Goal: Task Accomplishment & Management: Manage account settings

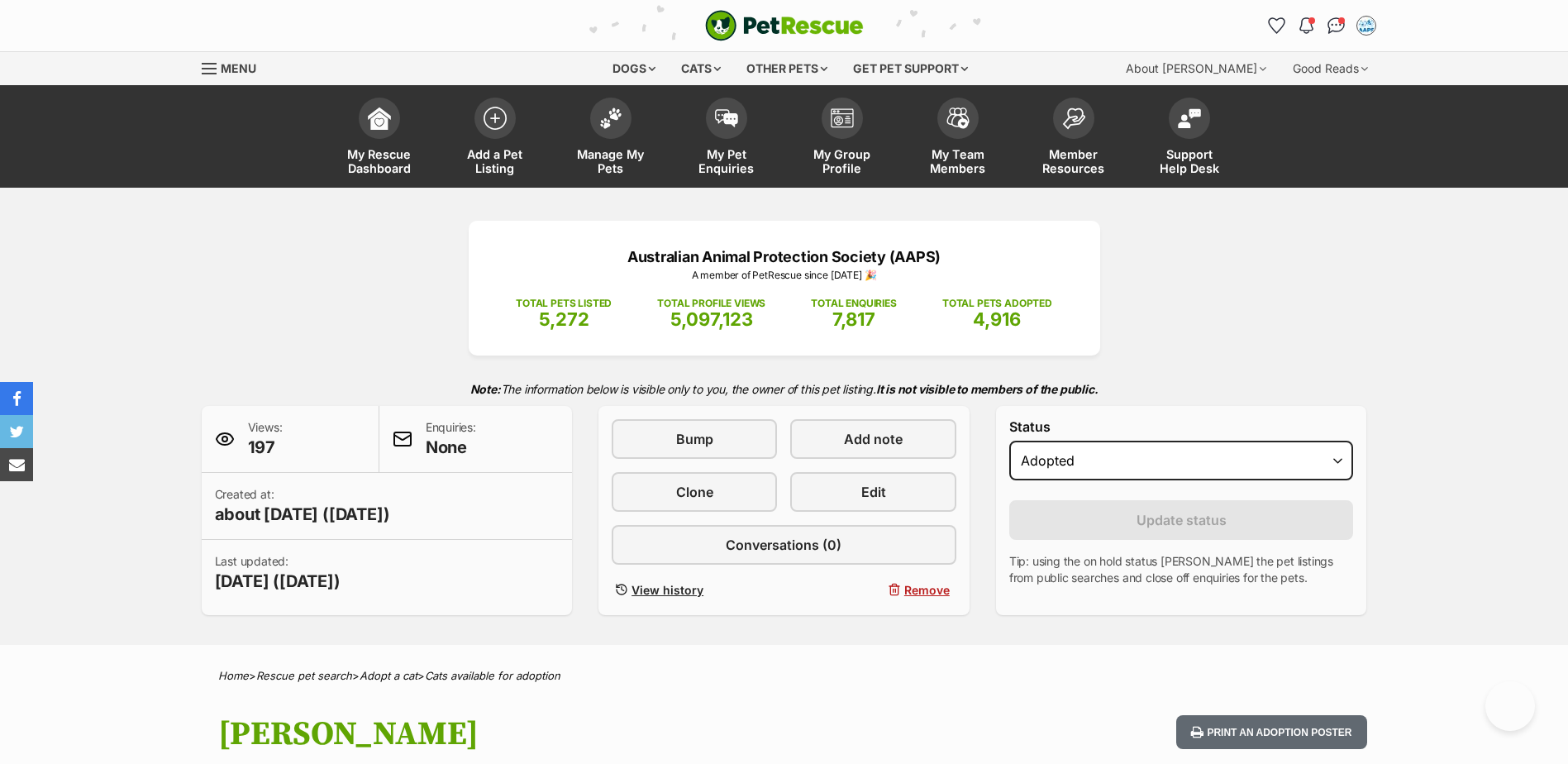
select select "rehomed"
click at [618, 113] on img at bounding box center [611, 114] width 23 height 21
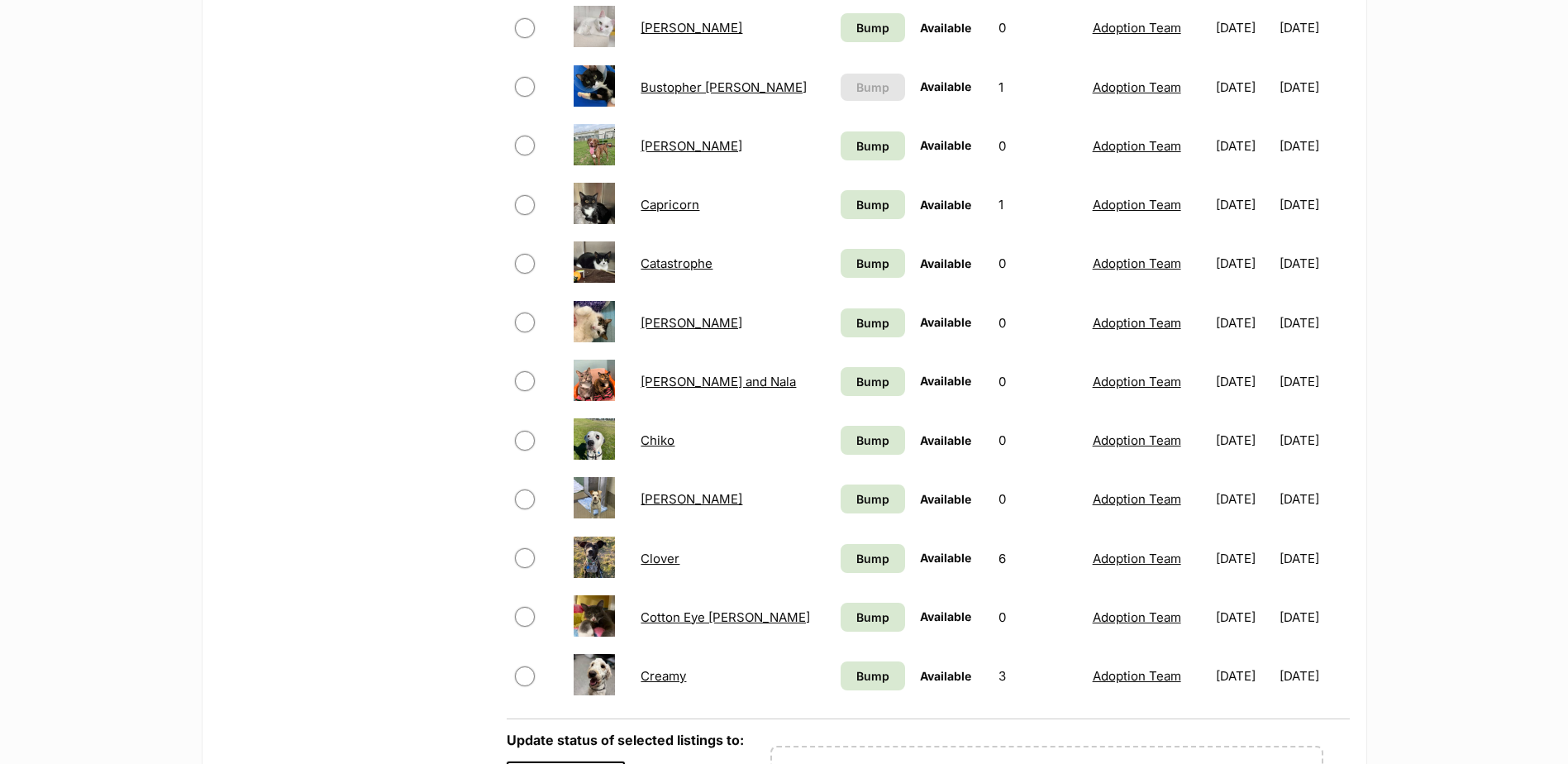
scroll to position [1158, 0]
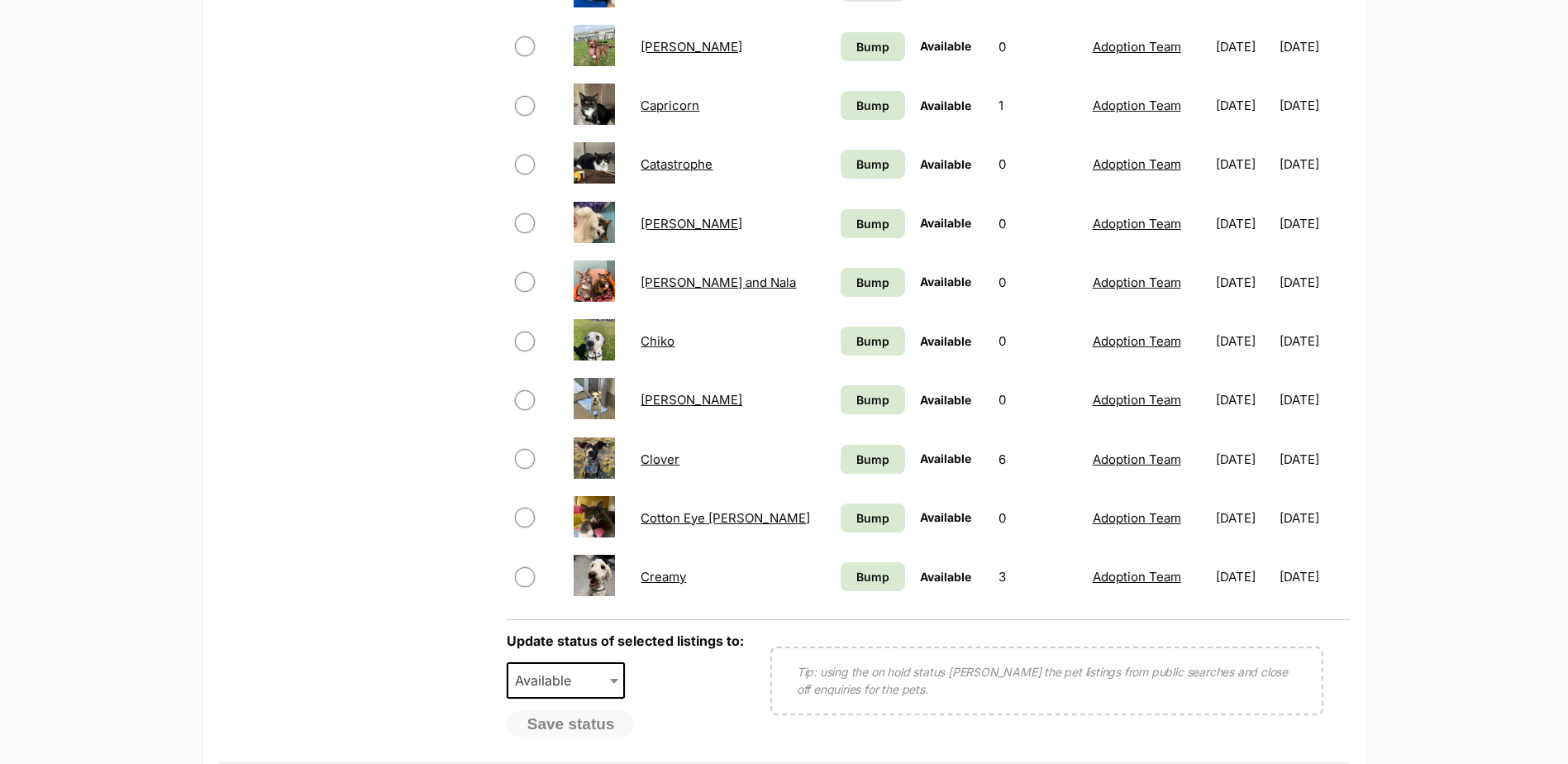
click at [658, 107] on link "Capricorn" at bounding box center [670, 105] width 58 height 16
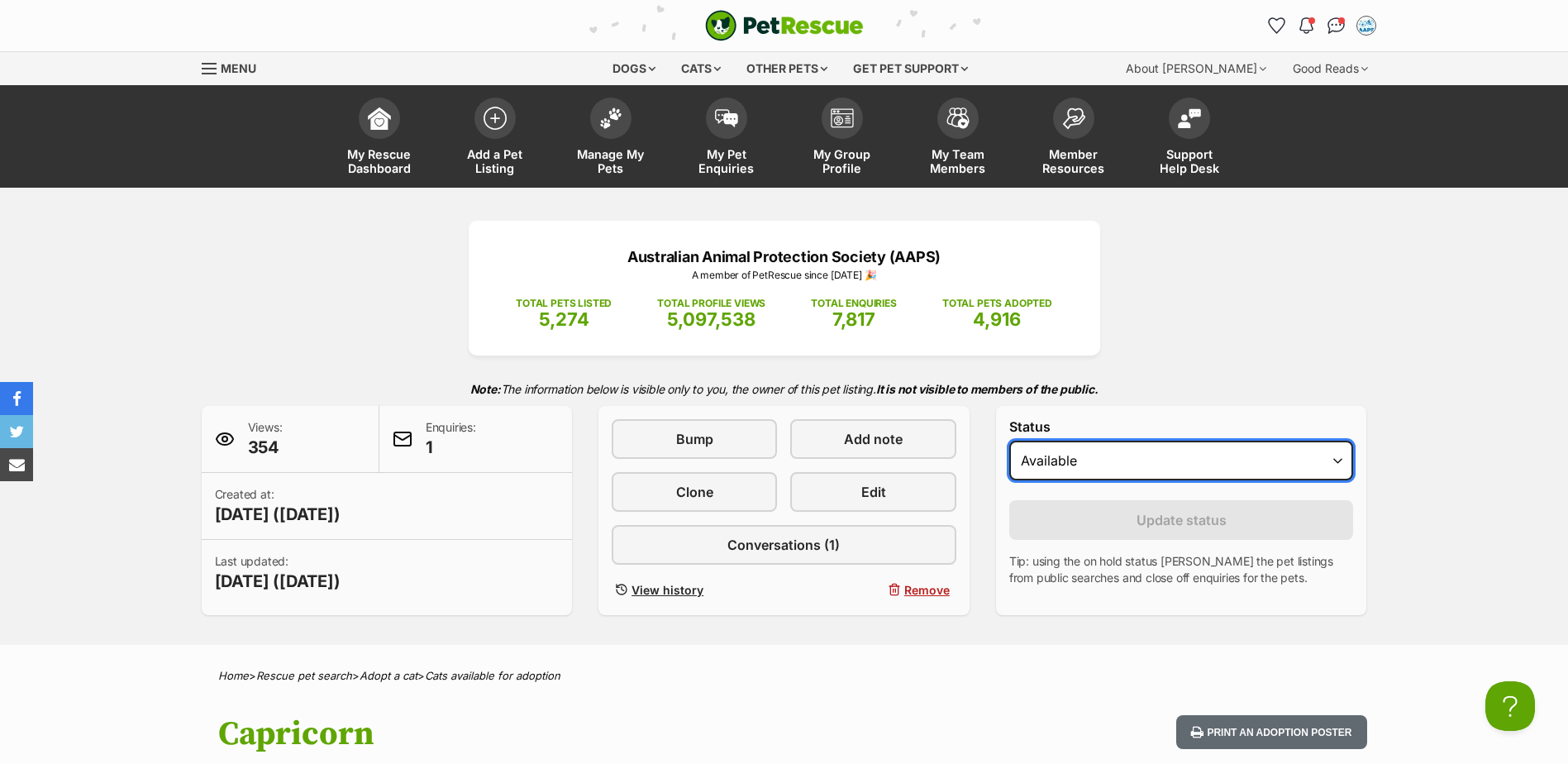
click at [1338, 457] on select "Draft - not available as listing has enquires Available On hold Adopted" at bounding box center [1181, 461] width 345 height 40
select select "rehomed"
click at [1009, 441] on select "Draft - not available as listing has enquires Available On hold Adopted" at bounding box center [1181, 461] width 345 height 40
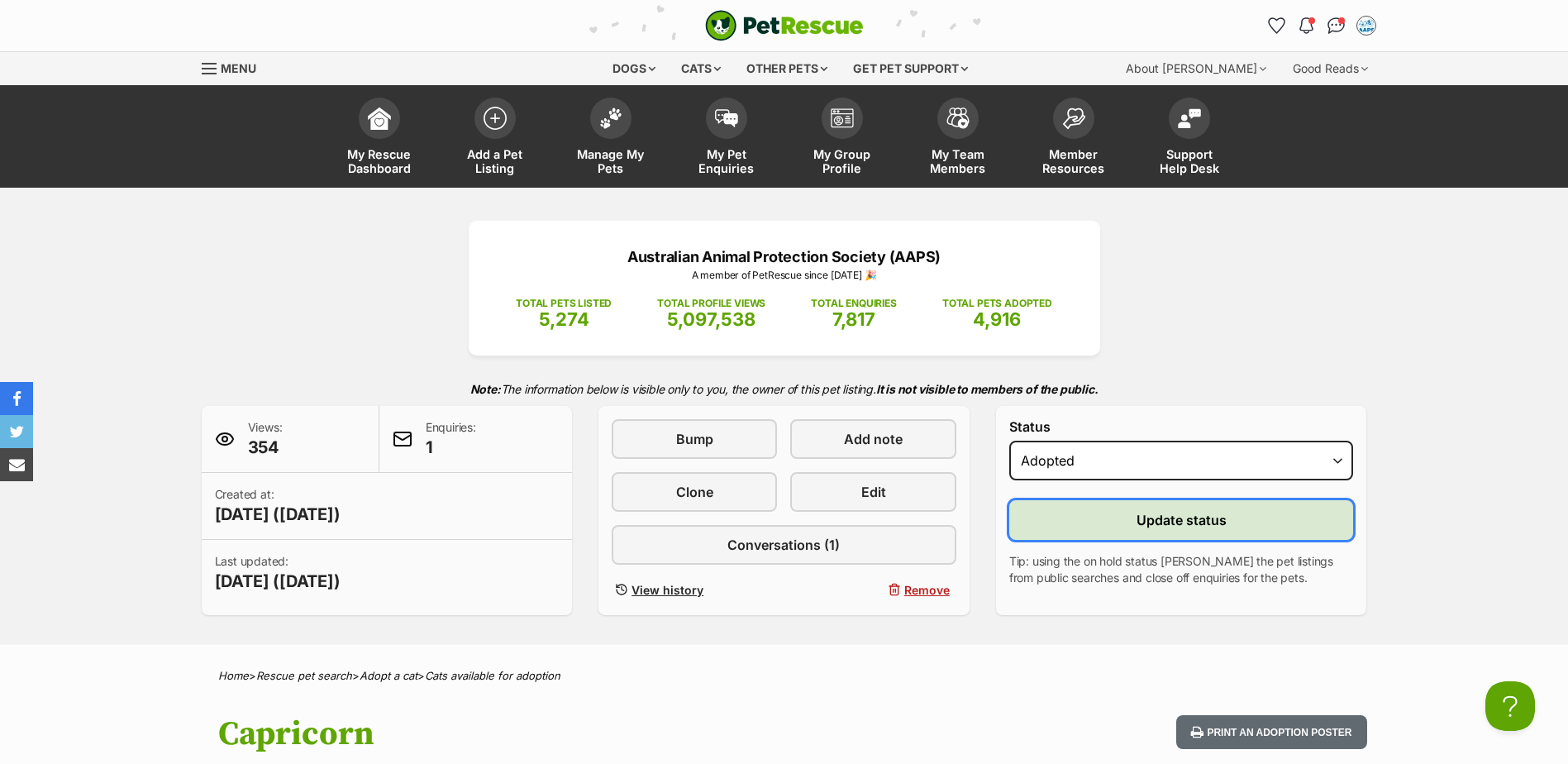
click at [1184, 525] on span "Update status" at bounding box center [1181, 520] width 90 height 19
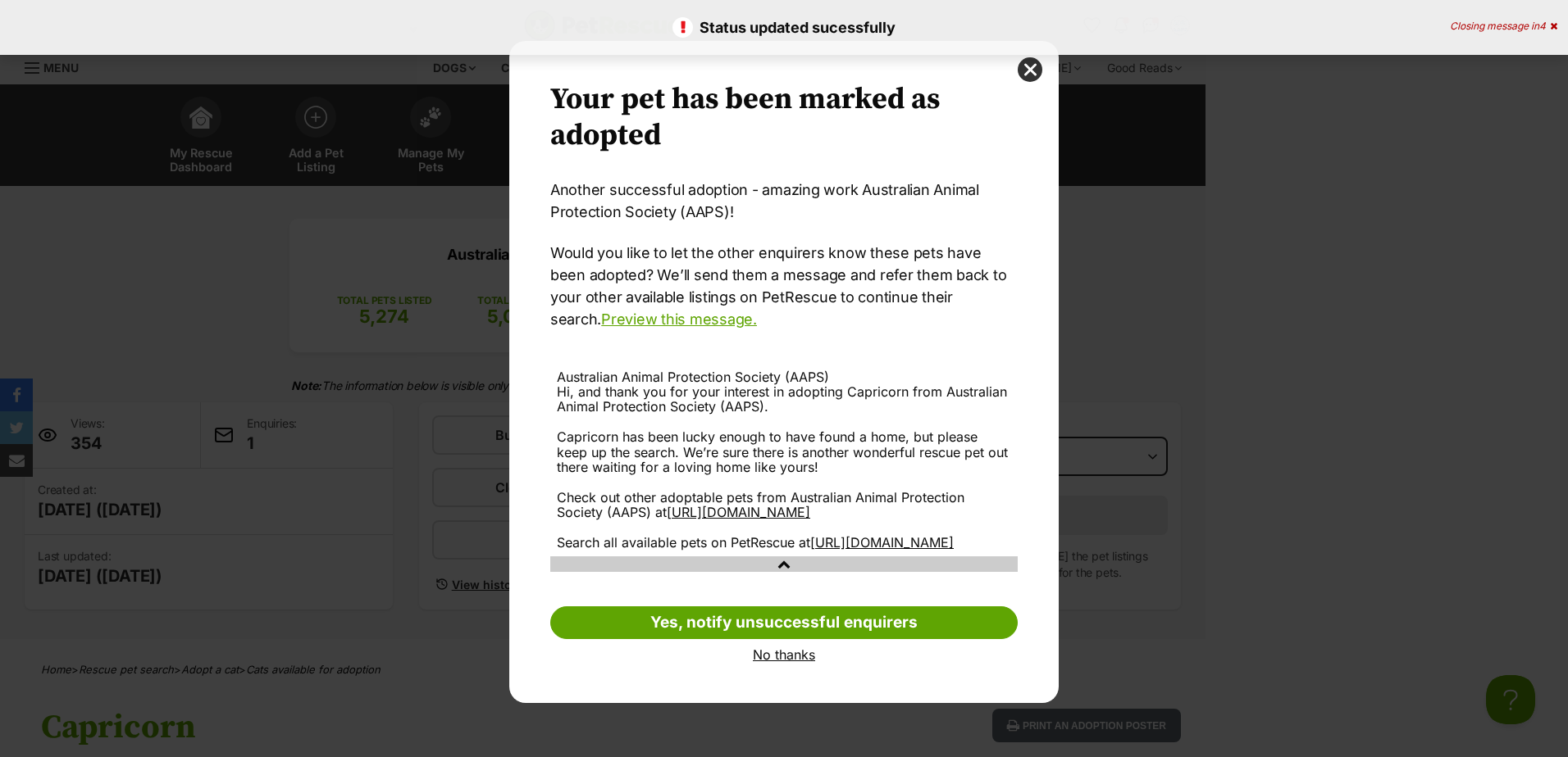
click at [784, 663] on link "No thanks" at bounding box center [784, 654] width 467 height 14
